Goal: Task Accomplishment & Management: Manage account settings

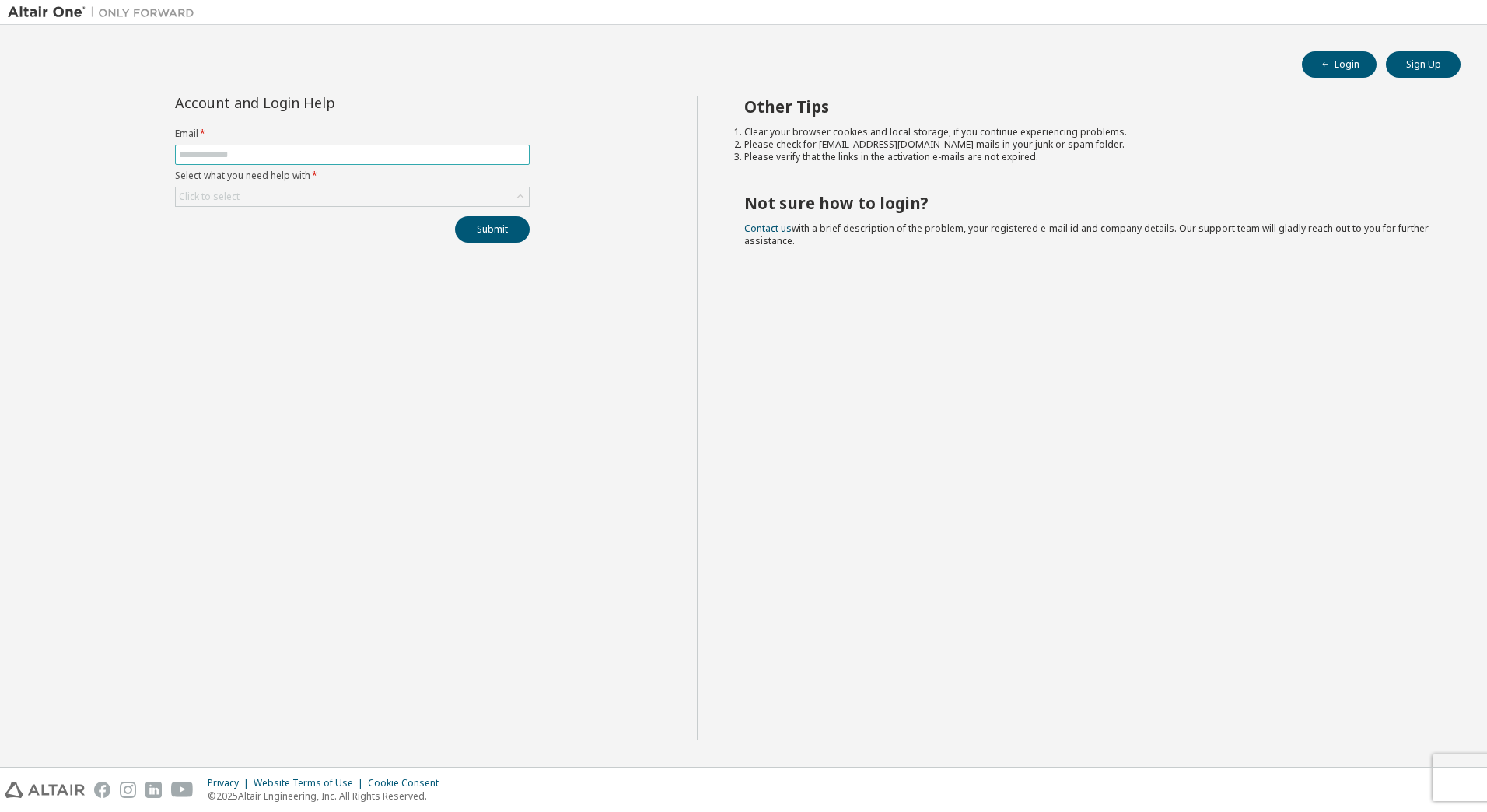
click at [413, 161] on input "text" at bounding box center [352, 155] width 347 height 12
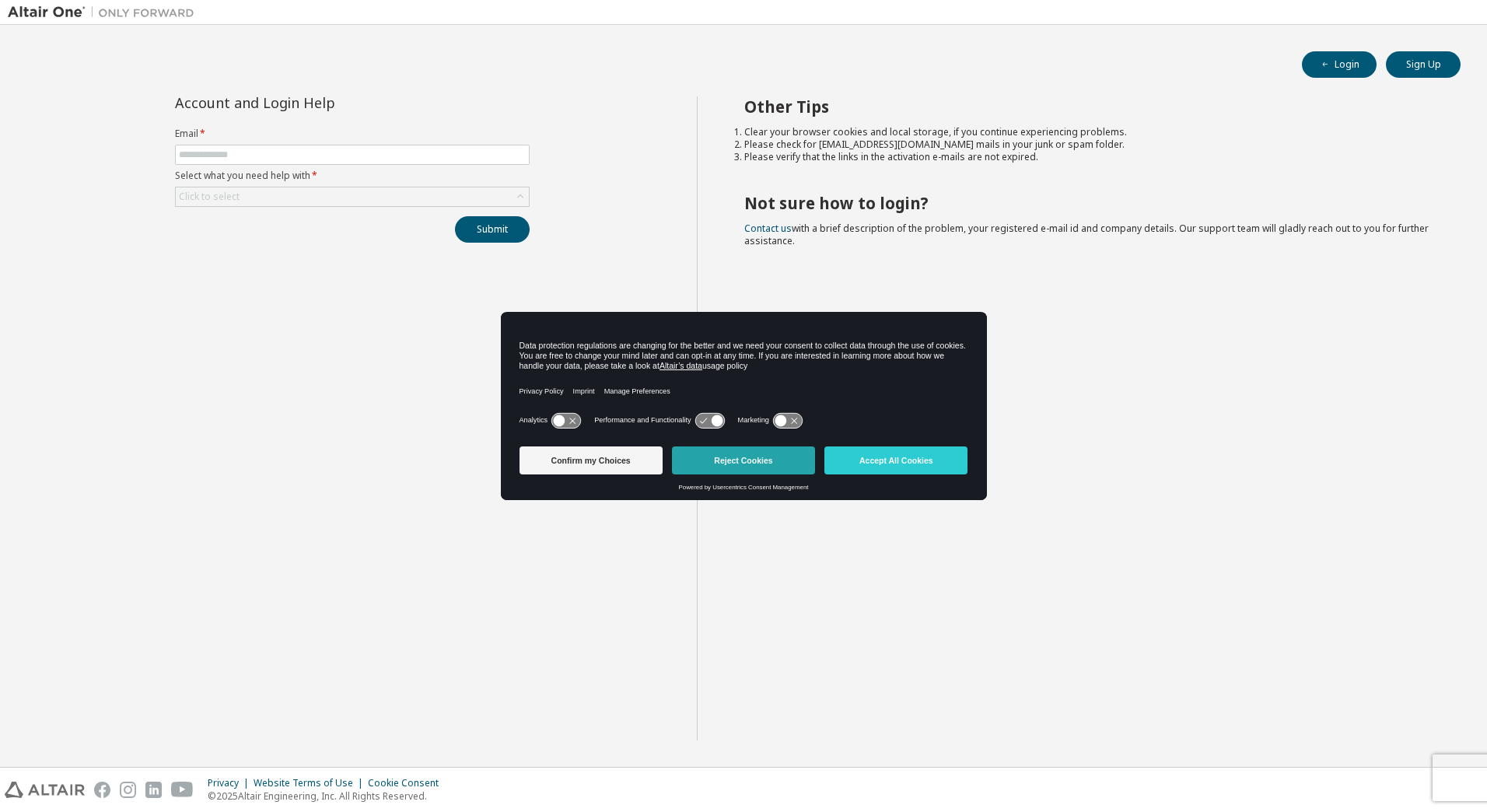
click at [744, 454] on button "Reject Cookies" at bounding box center [744, 460] width 143 height 28
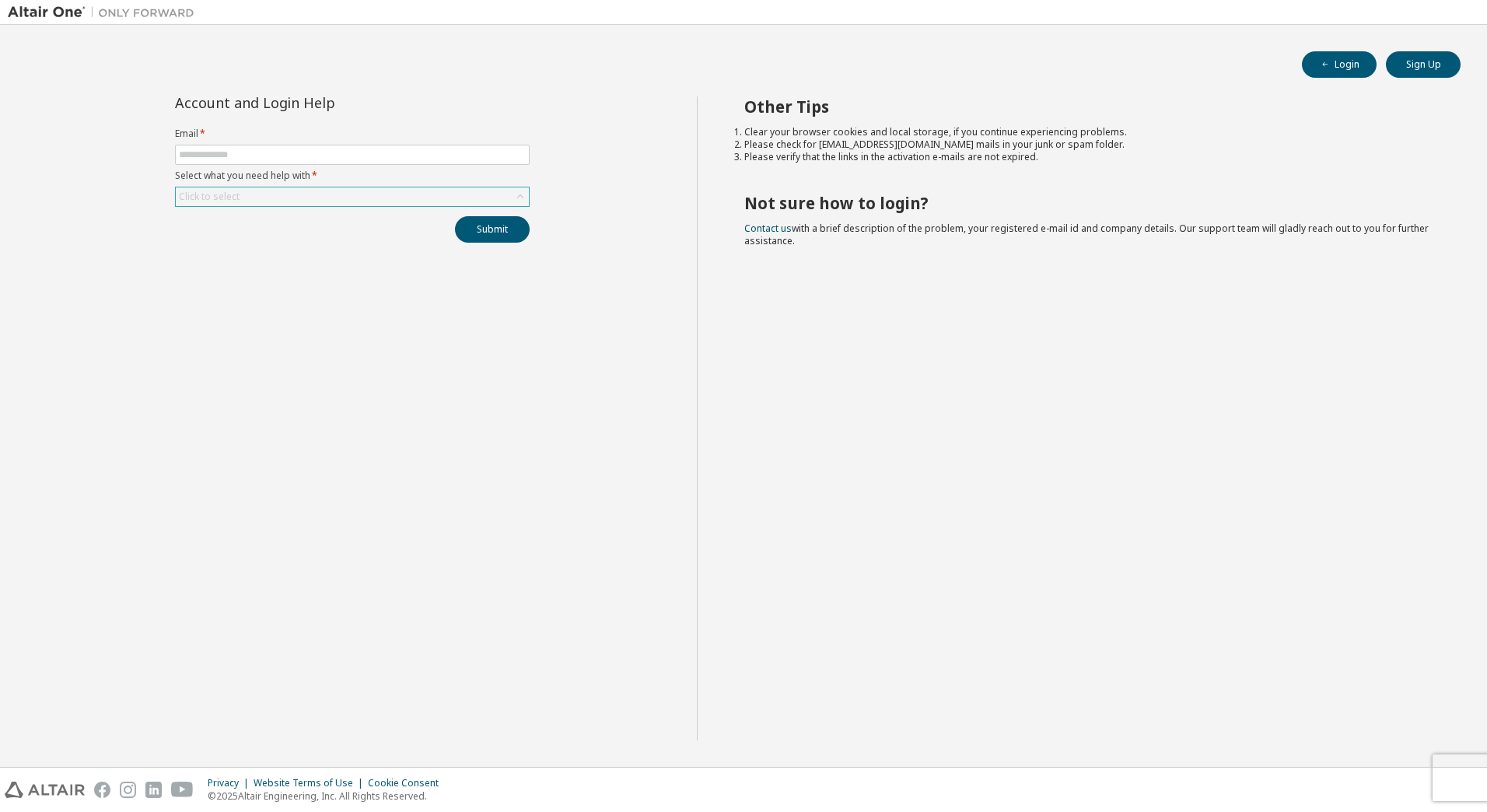
click at [391, 196] on div "Click to select" at bounding box center [352, 197] width 353 height 19
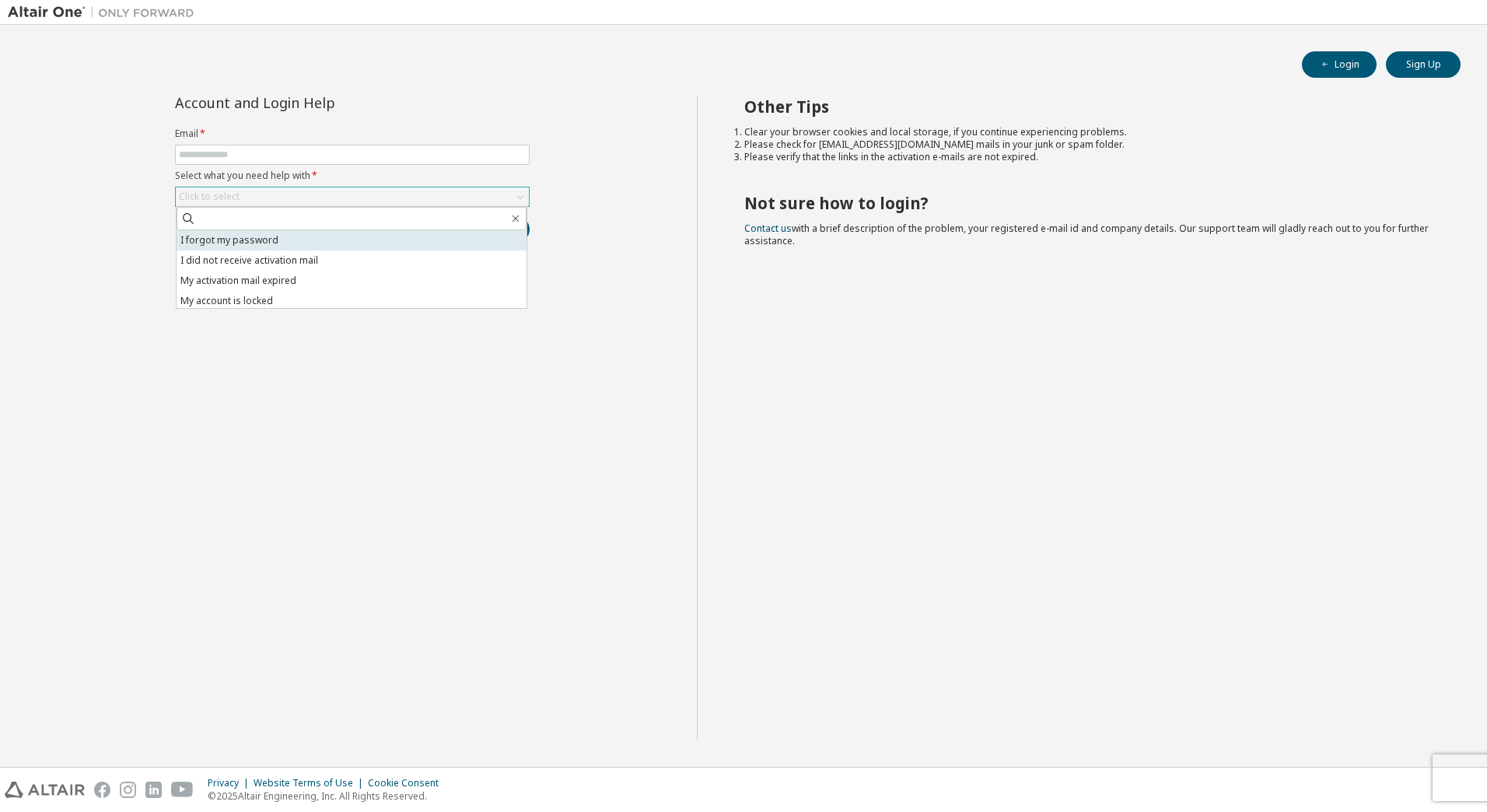
click at [298, 242] on li "I forgot my password" at bounding box center [352, 240] width 350 height 21
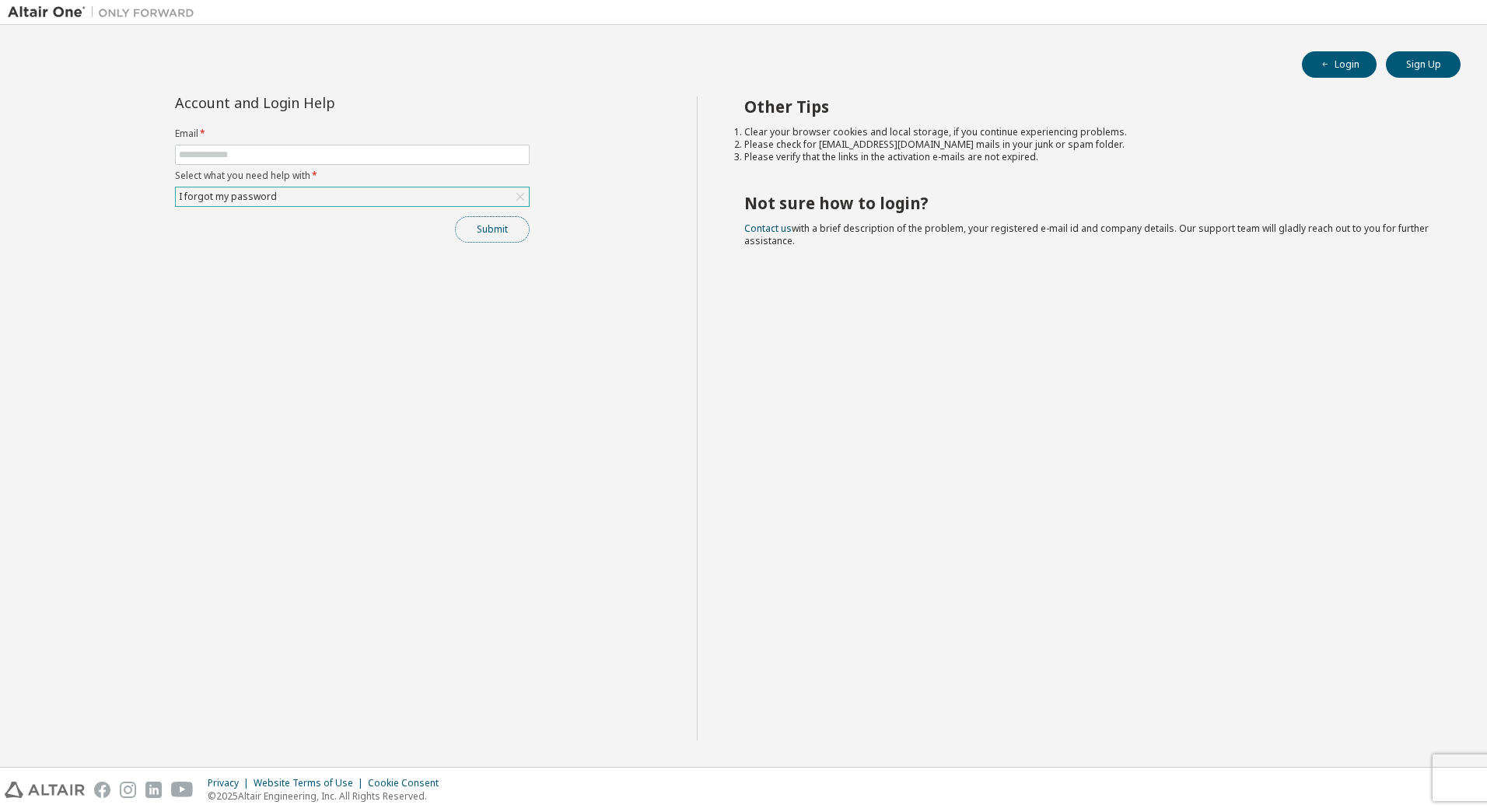
click at [485, 236] on button "Submit" at bounding box center [492, 229] width 75 height 27
click at [385, 156] on input "text" at bounding box center [352, 155] width 347 height 12
type input "**********"
click at [494, 226] on button "Submit" at bounding box center [492, 229] width 75 height 27
click at [1332, 70] on button "Login" at bounding box center [1339, 64] width 75 height 27
